Goal: Go to known website: Go to known website

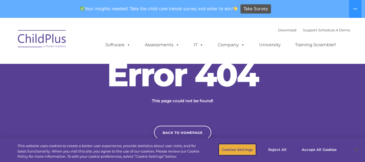
click at [246, 149] on button "Cookies Settings" at bounding box center [237, 149] width 37 height 11
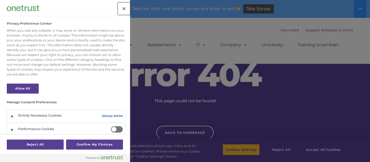
click at [123, 5] on button "Close" at bounding box center [124, 9] width 12 height 12
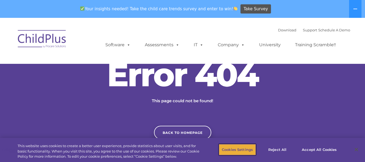
scroll to position [57, 0]
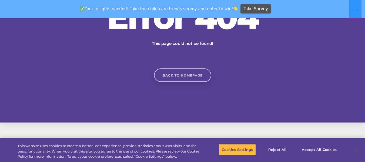
click at [185, 72] on link "Back to homepage" at bounding box center [182, 75] width 57 height 14
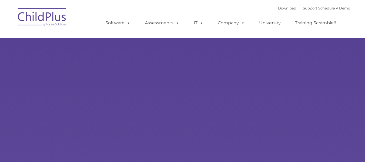
type input ""
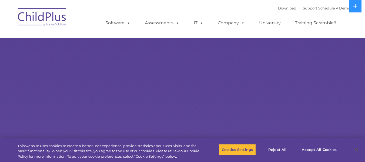
select select "MEDIUM"
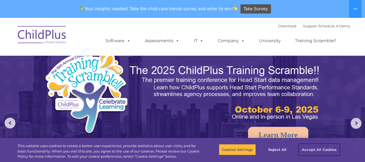
click at [316, 150] on button "Accept All Cookies" at bounding box center [319, 149] width 41 height 11
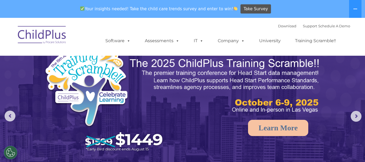
scroll to position [7, 0]
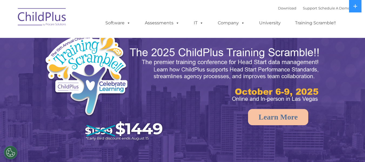
select select "MEDIUM"
